Goal: Transaction & Acquisition: Book appointment/travel/reservation

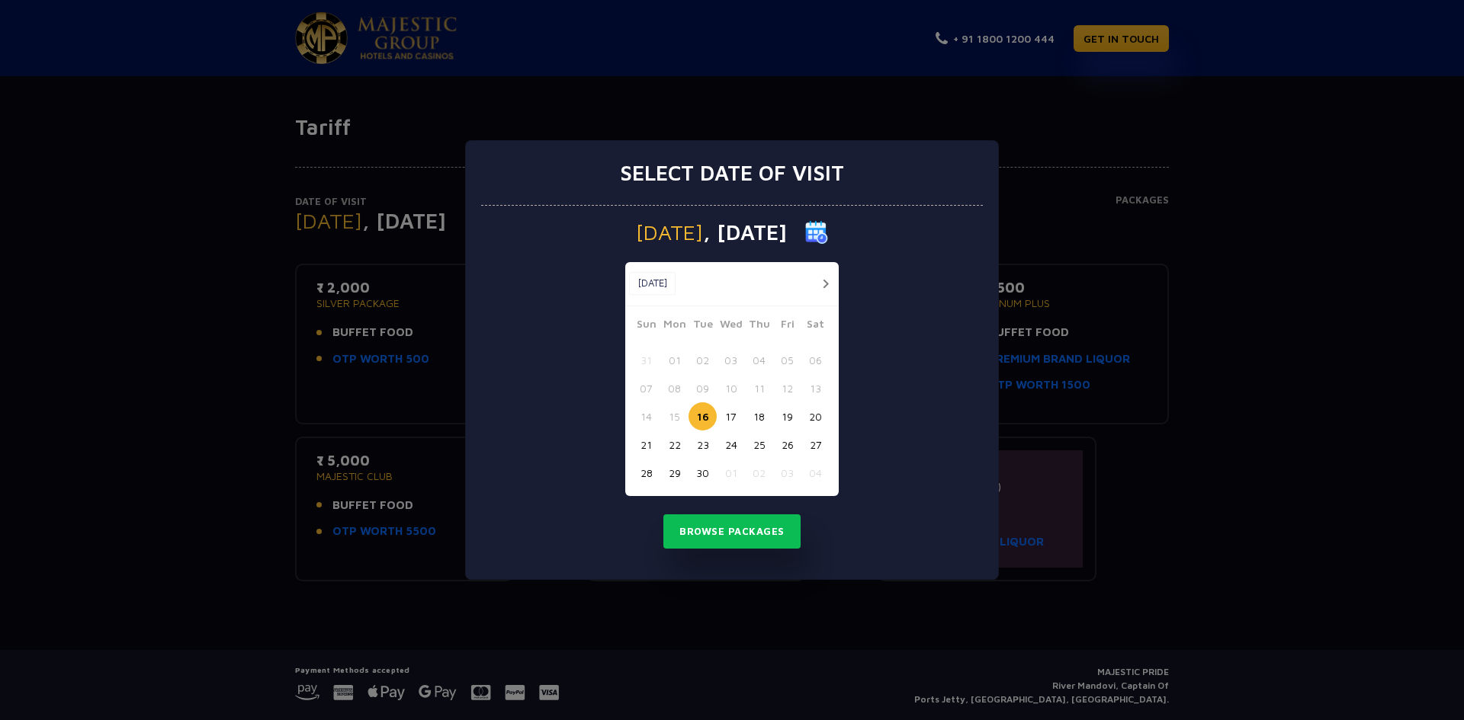
click at [210, 338] on div "Select date of visit [DATE] [DATE] [DATE] Sun Mon Tue Wed Thu Fri Sat 31 01 02 …" at bounding box center [732, 360] width 1464 height 720
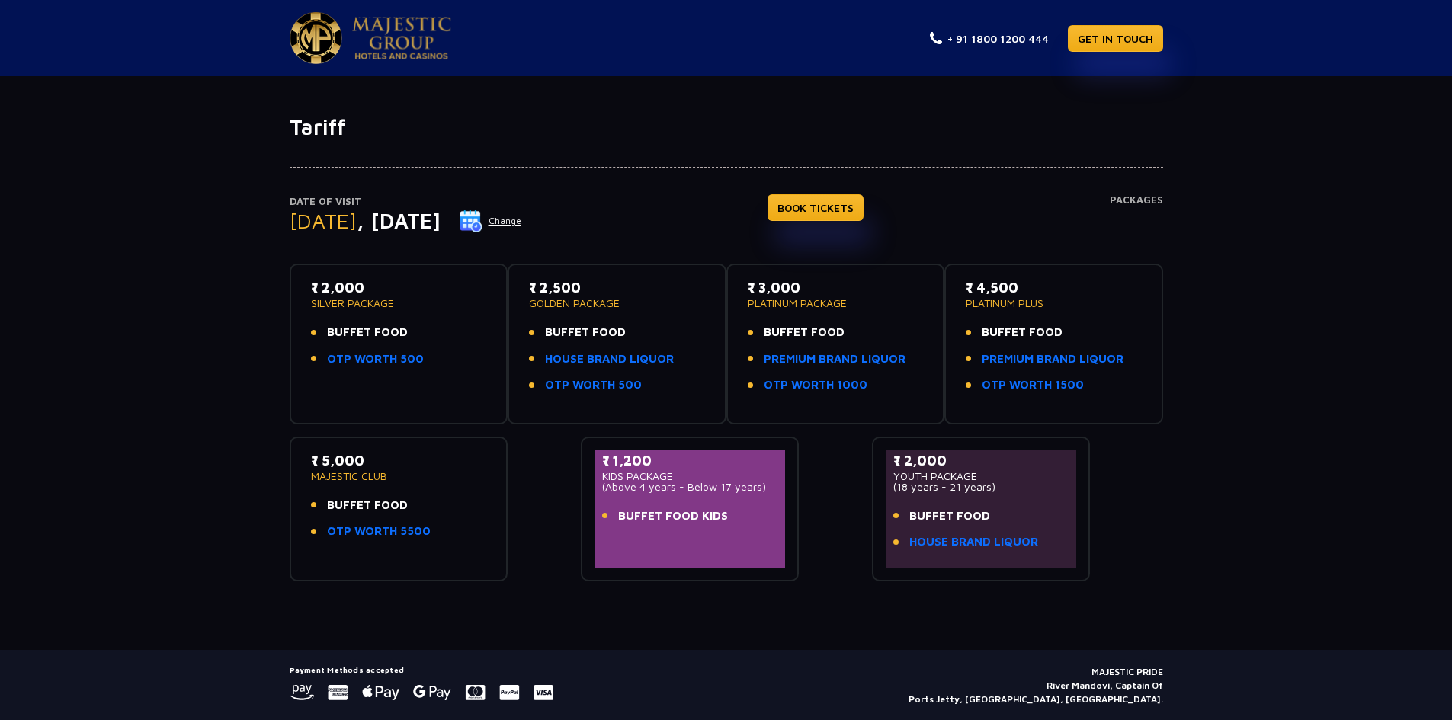
click at [522, 226] on button "Change" at bounding box center [490, 221] width 63 height 24
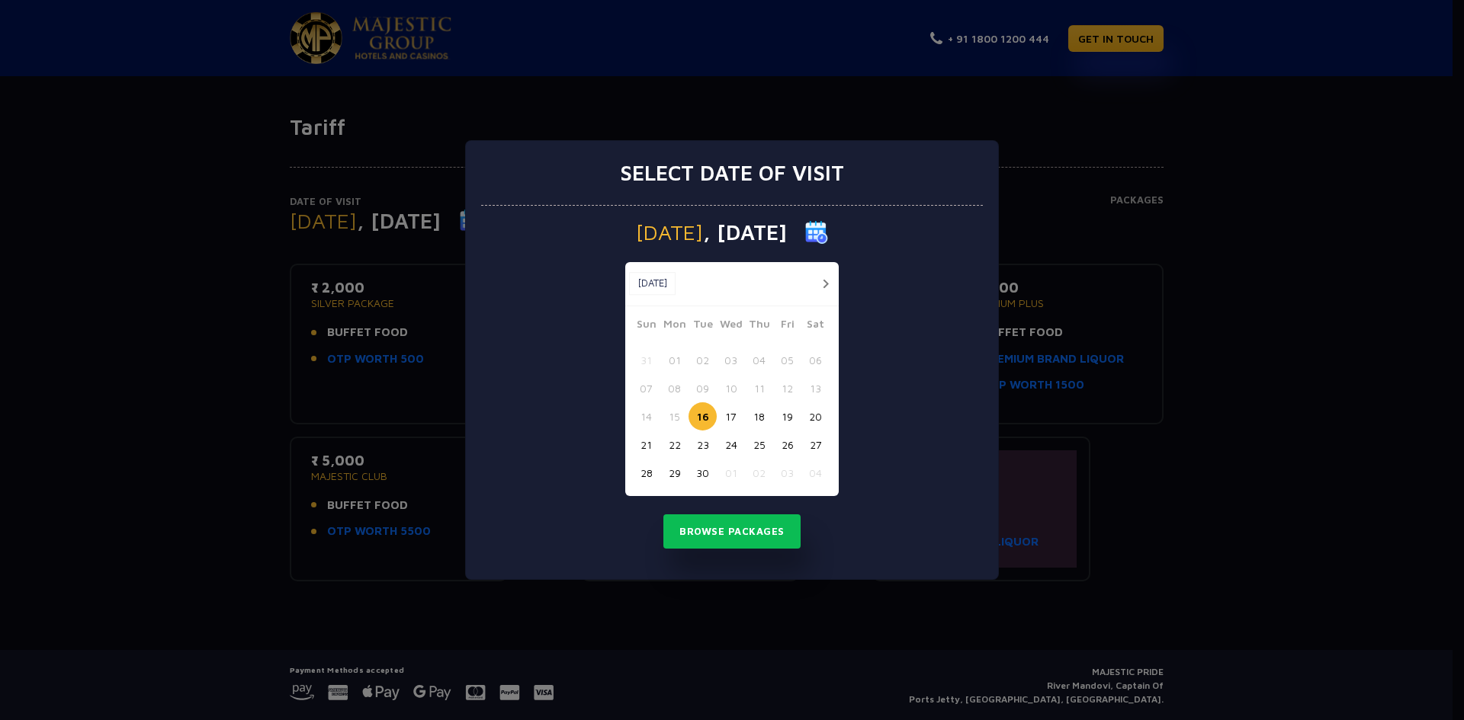
click at [820, 280] on button "button" at bounding box center [825, 283] width 19 height 19
click at [817, 392] on button "11" at bounding box center [815, 388] width 28 height 28
click at [730, 534] on button "Browse Packages" at bounding box center [731, 532] width 137 height 35
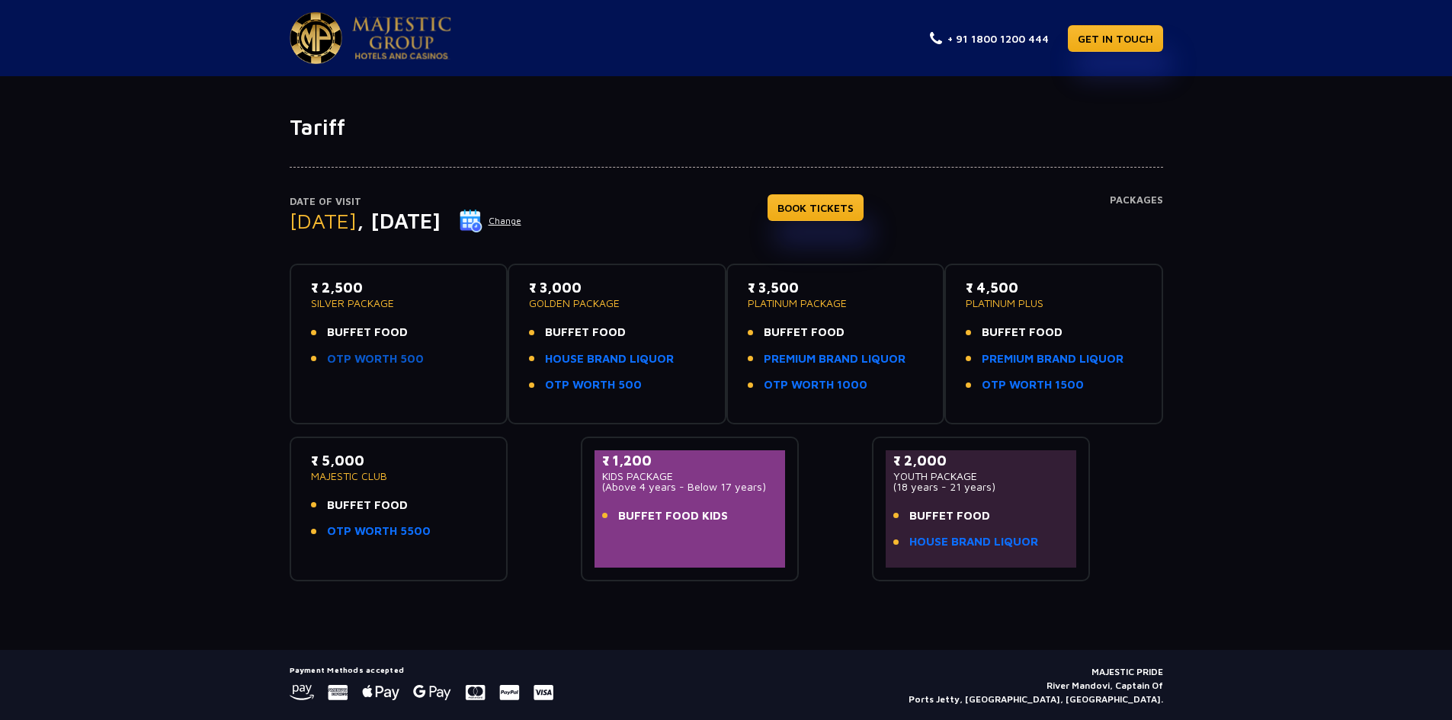
click at [360, 357] on link "OTP WORTH 500" at bounding box center [375, 360] width 97 height 18
click at [806, 210] on link "BOOK TICKETS" at bounding box center [816, 207] width 96 height 27
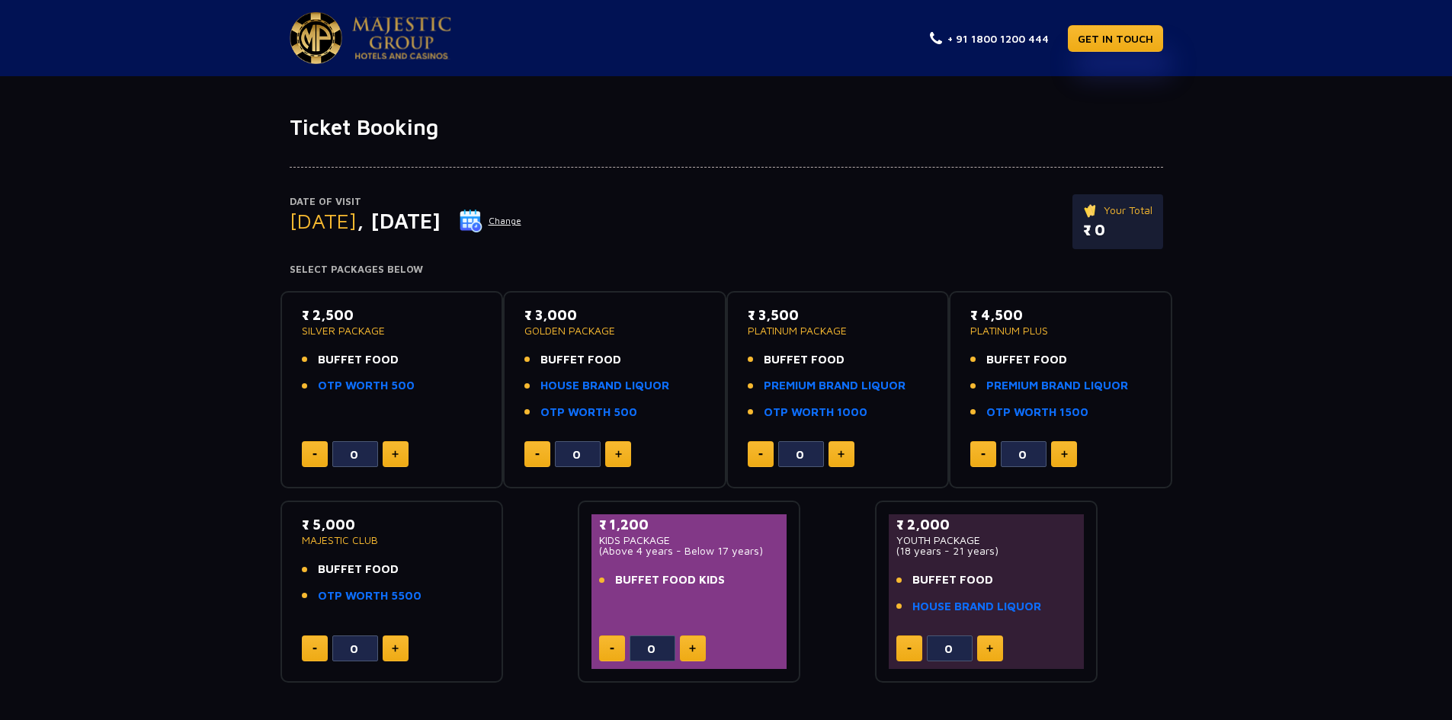
click at [402, 451] on button at bounding box center [396, 454] width 26 height 26
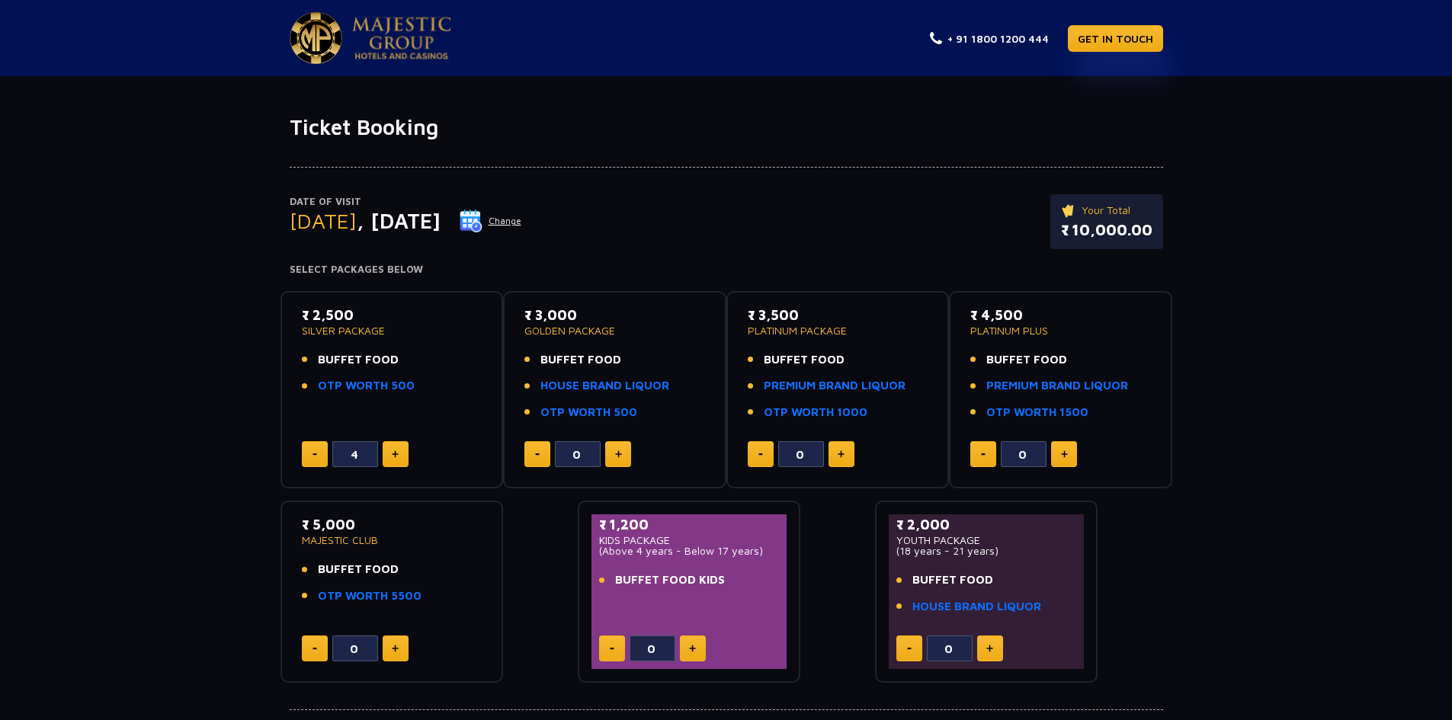
type input "5"
click at [445, 418] on div "₹ 2,500 SILVER PACKAGE BUFFET FOOD OTP WORTH 500 5" at bounding box center [392, 390] width 196 height 171
click at [856, 157] on div at bounding box center [727, 153] width 874 height 27
